Goal: Transaction & Acquisition: Book appointment/travel/reservation

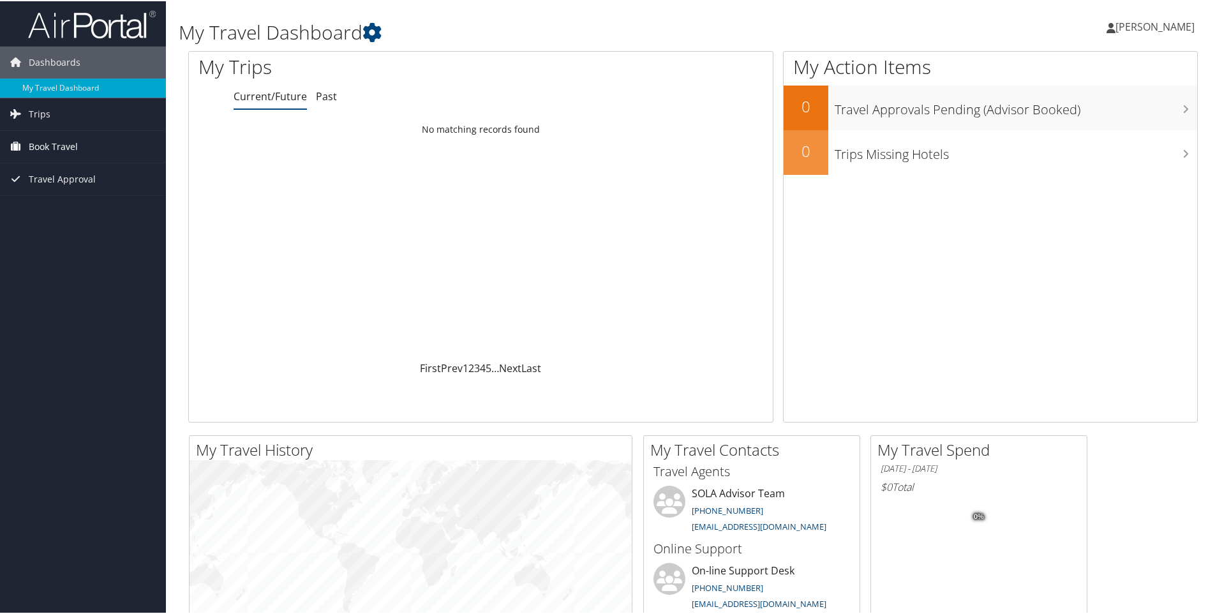
click at [51, 138] on span "Book Travel" at bounding box center [53, 146] width 49 height 32
click at [59, 186] on link "Book/Manage Online Trips" at bounding box center [83, 190] width 166 height 19
click at [59, 188] on link "Book/Manage Online Trips" at bounding box center [83, 190] width 166 height 19
